Goal: Find specific fact: Find specific fact

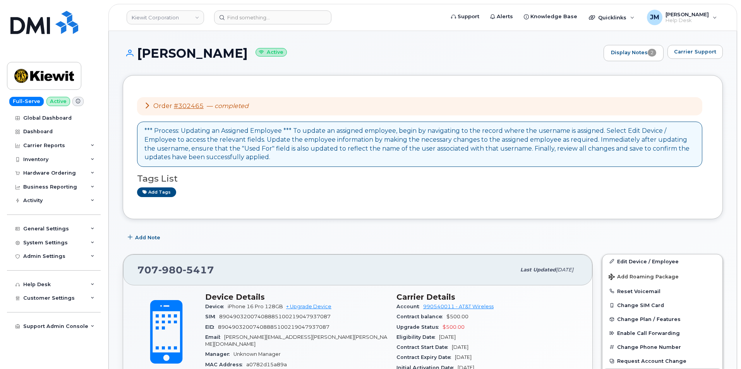
scroll to position [116, 0]
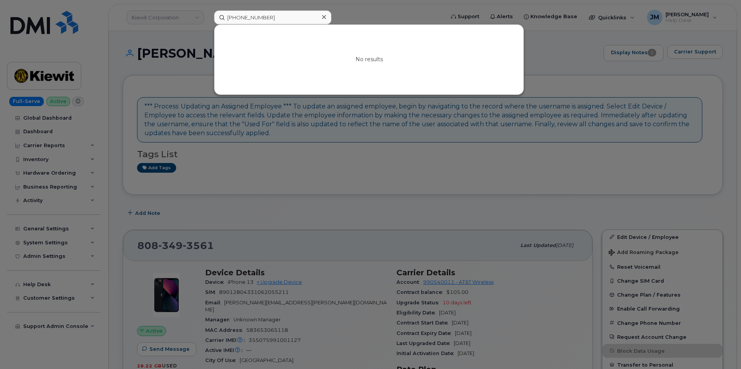
scroll to position [194, 0]
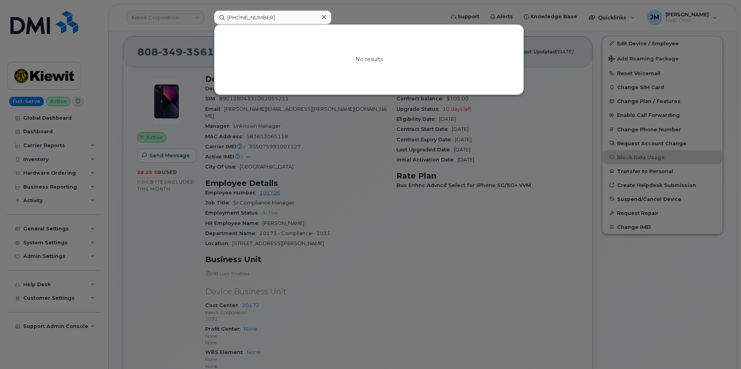
drag, startPoint x: 301, startPoint y: 17, endPoint x: 211, endPoint y: 15, distance: 89.4
click at [211, 15] on div "516-563-0955 No results" at bounding box center [327, 17] width 238 height 14
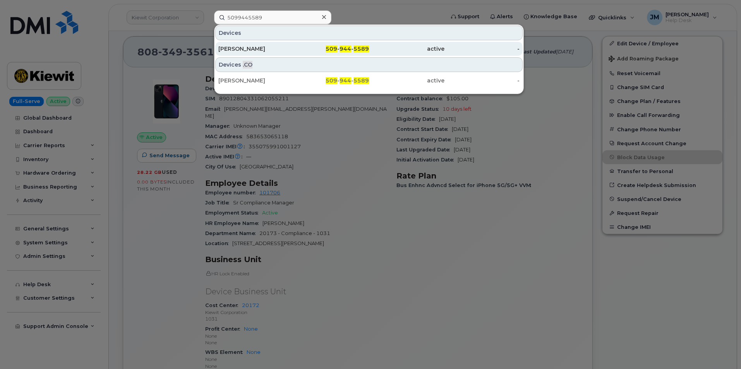
type input "5099445589"
click at [272, 45] on div "JOANIE JACOBSEN" at bounding box center [255, 49] width 75 height 14
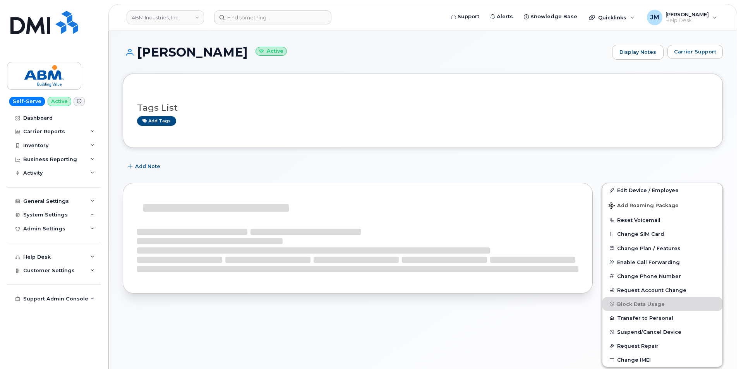
drag, startPoint x: 260, startPoint y: 51, endPoint x: 140, endPoint y: 53, distance: 120.8
click at [140, 54] on h1 "JOANIE JACOBSEN Active" at bounding box center [365, 52] width 485 height 14
copy h1 "JOANIE JACOBSEN"
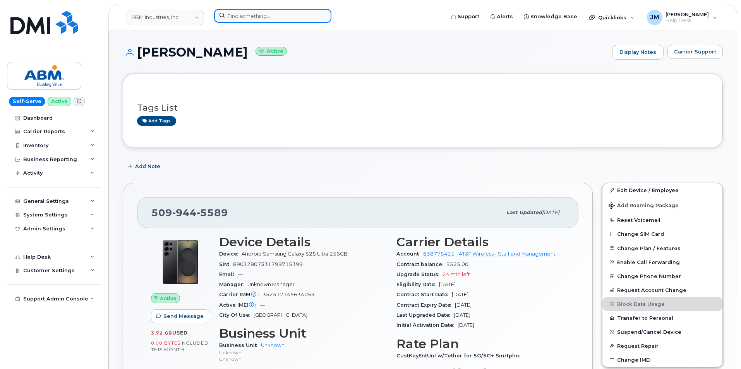
click at [273, 21] on input at bounding box center [272, 16] width 117 height 14
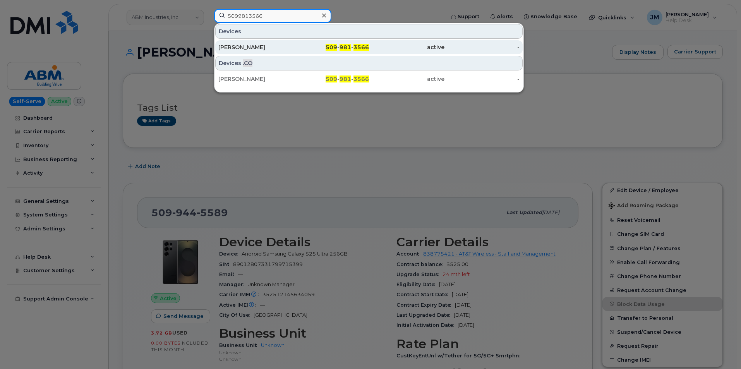
type input "5099813566"
click at [262, 45] on div "JOANIE JACOBSEN" at bounding box center [255, 47] width 75 height 8
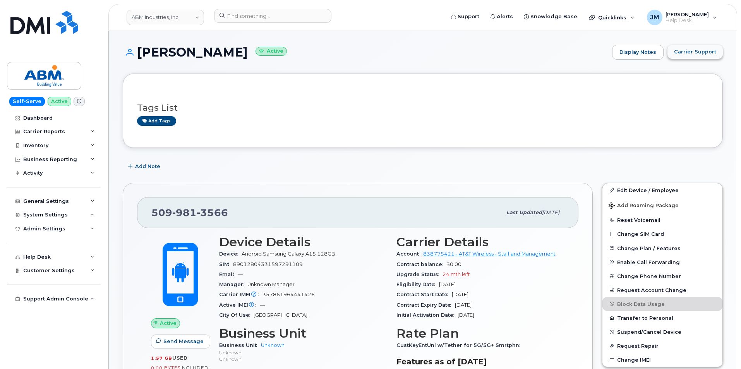
click at [684, 46] on button "Carrier Support" at bounding box center [694, 52] width 55 height 14
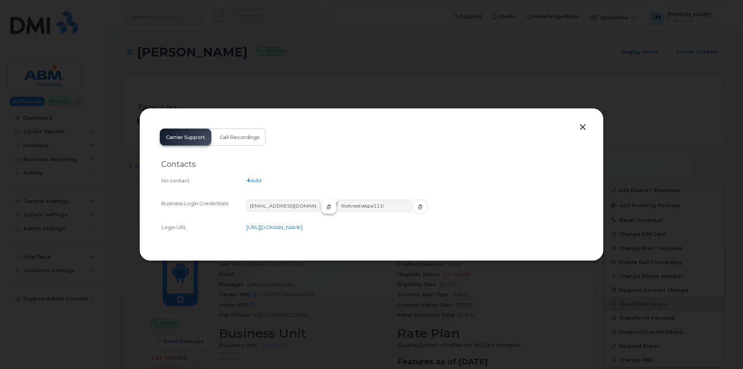
click at [327, 207] on icon "button" at bounding box center [329, 206] width 5 height 5
click at [418, 206] on icon "button" at bounding box center [420, 206] width 5 height 5
click at [583, 125] on button "button" at bounding box center [583, 127] width 12 height 11
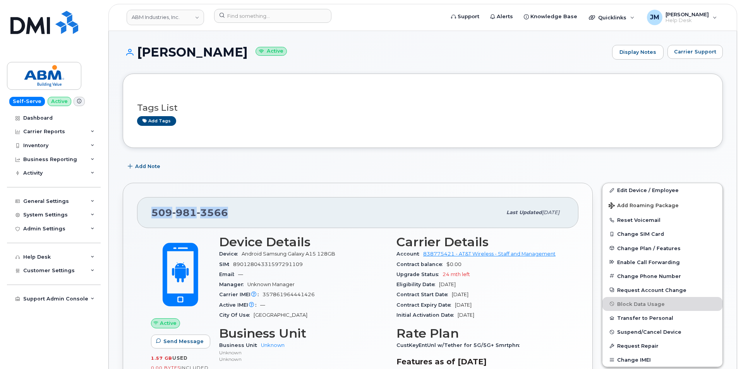
drag, startPoint x: 239, startPoint y: 216, endPoint x: 147, endPoint y: 219, distance: 91.8
click at [147, 219] on div "509 981 3566 Last updated Sep 18, 2025" at bounding box center [357, 212] width 441 height 31
copy span "509 981 3566"
